Goal: Task Accomplishment & Management: Manage account settings

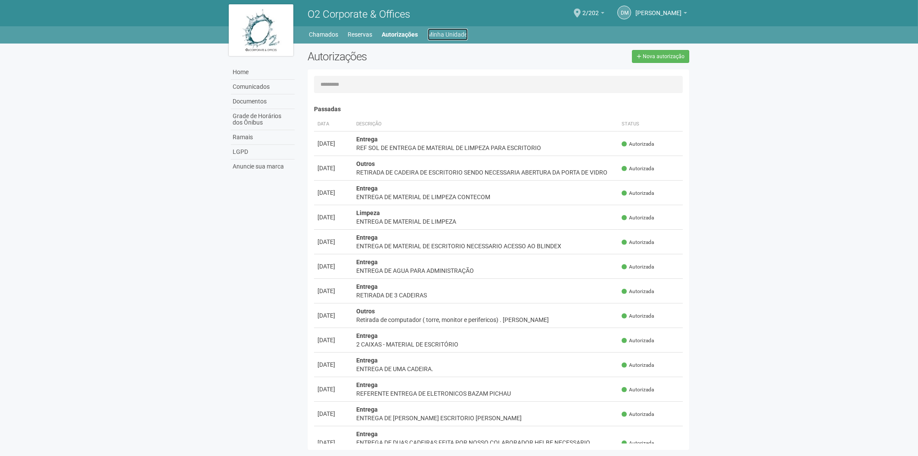
click at [434, 33] on link "Minha Unidade" at bounding box center [448, 34] width 40 height 12
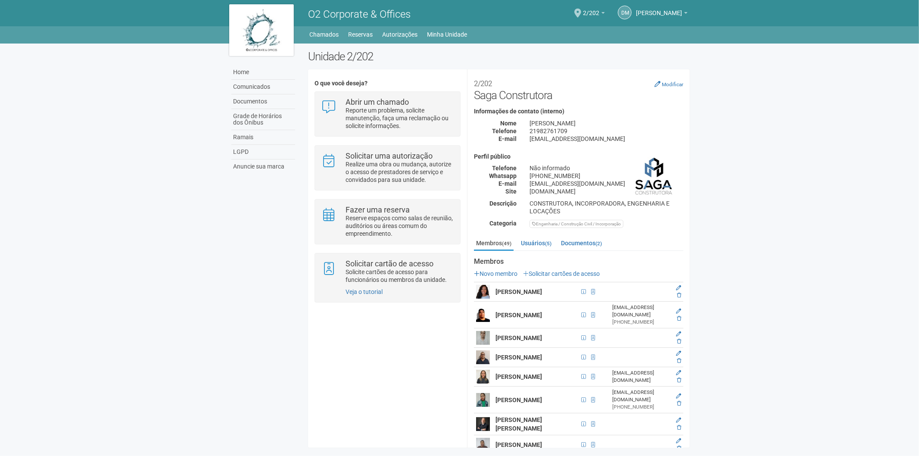
drag, startPoint x: 688, startPoint y: 144, endPoint x: 692, endPoint y: 170, distance: 26.1
click at [692, 170] on div "Unidade 2/202 O que você deseja? Abrir um chamado Reporte um problema, solicite…" at bounding box center [499, 251] width 395 height 402
click at [687, 146] on div "**********" at bounding box center [578, 156] width 222 height 161
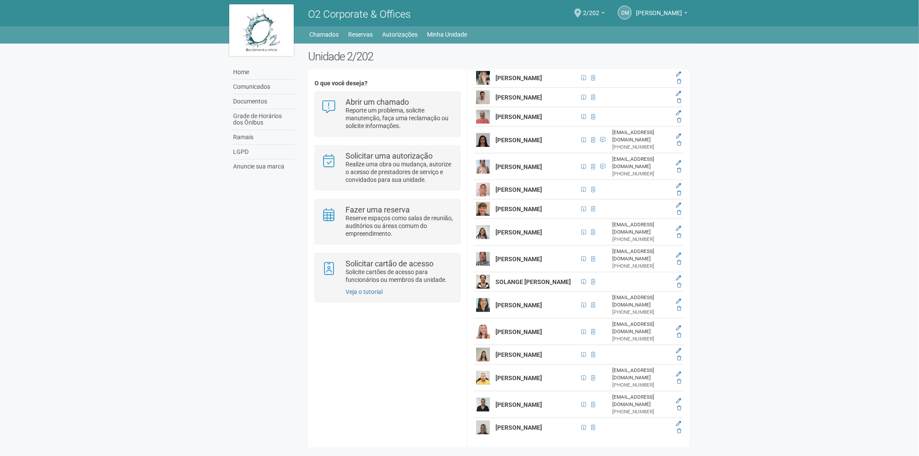
scroll to position [1111, 0]
click at [677, 405] on icon at bounding box center [679, 407] width 4 height 5
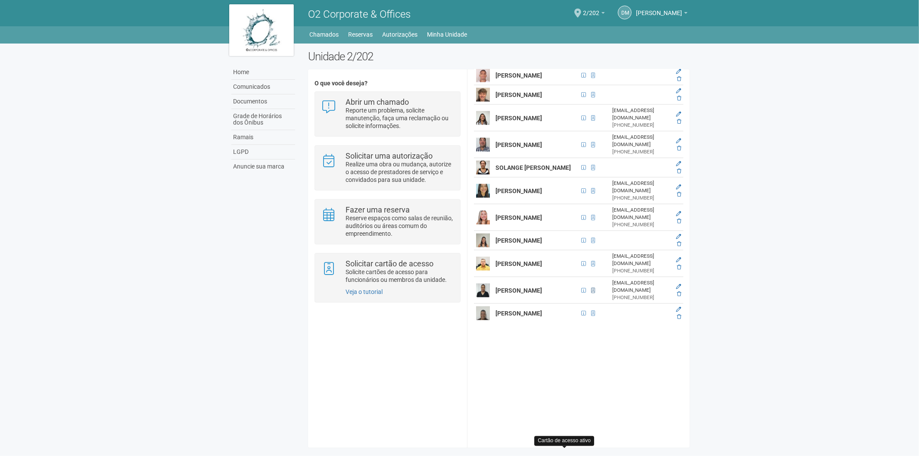
click at [591, 293] on span at bounding box center [593, 290] width 4 height 5
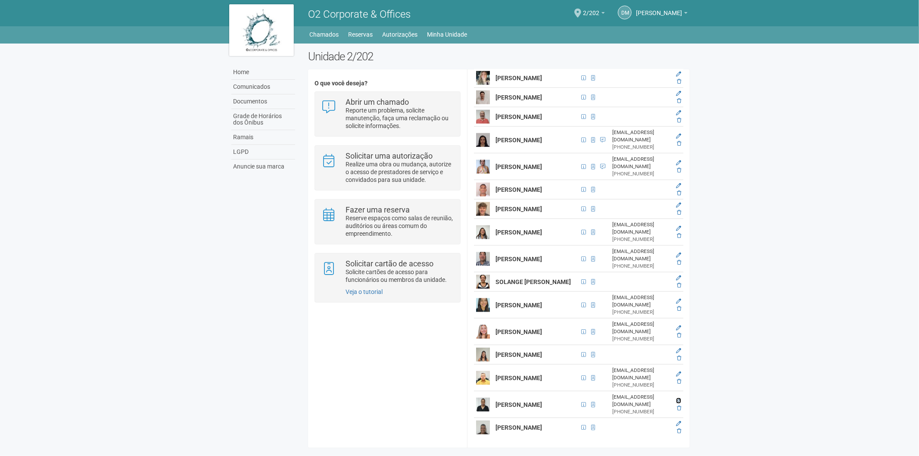
click at [677, 398] on icon at bounding box center [678, 400] width 5 height 5
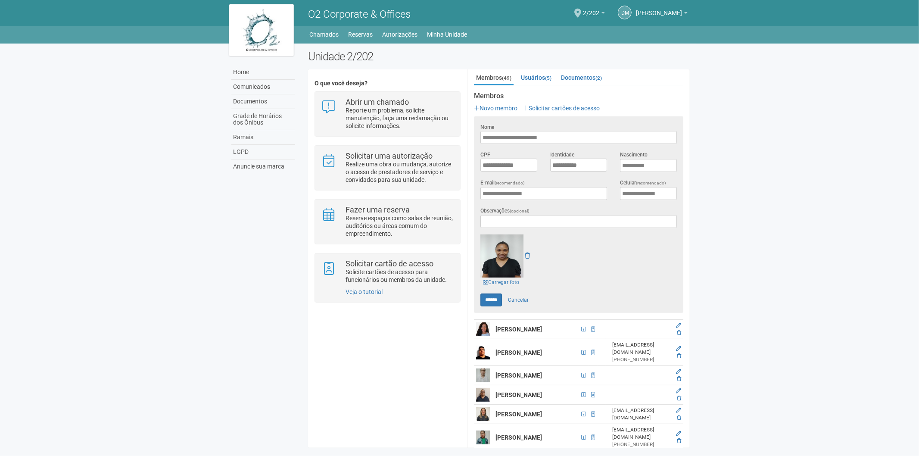
scroll to position [166, 0]
click at [528, 298] on link "Cancelar" at bounding box center [518, 299] width 30 height 13
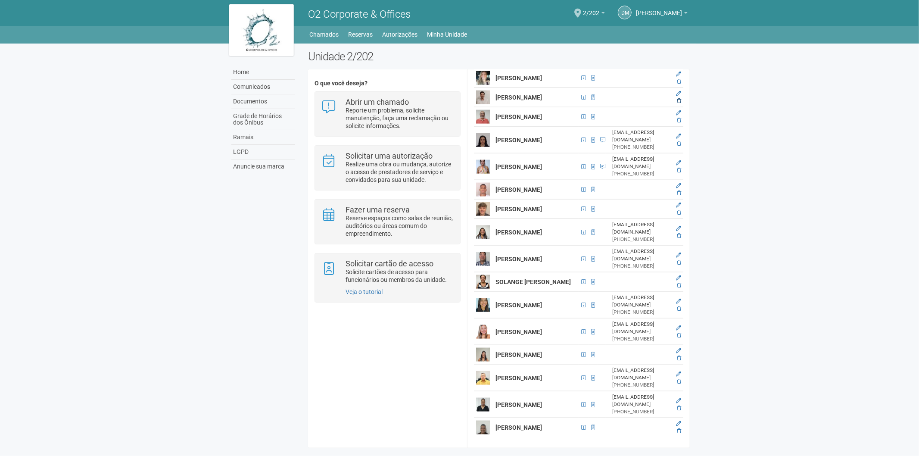
scroll to position [1111, 0]
click at [679, 405] on icon at bounding box center [679, 407] width 4 height 5
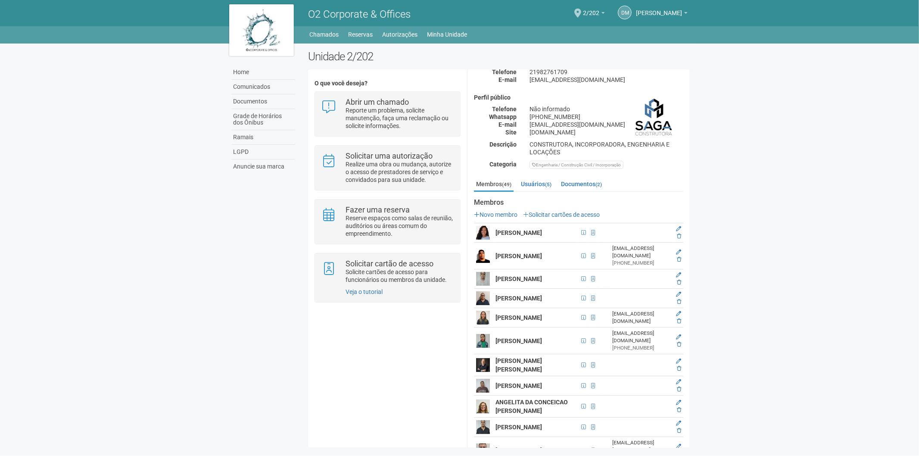
scroll to position [0, 0]
